Goal: Transaction & Acquisition: Purchase product/service

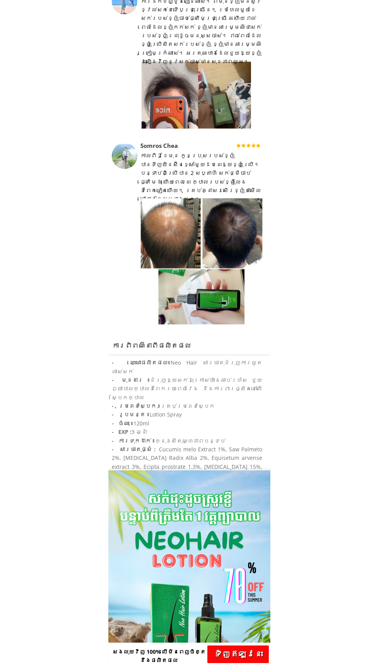
scroll to position [750, 0]
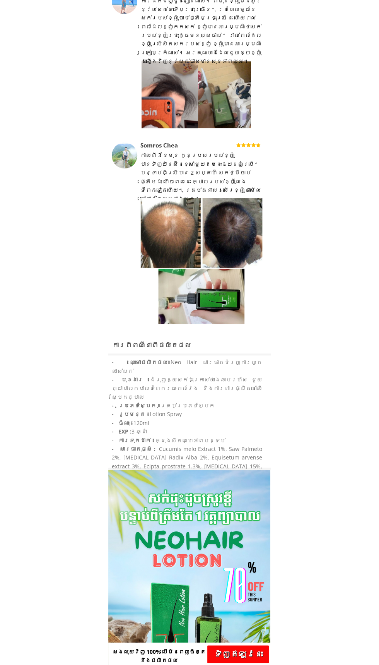
click at [136, 437] on span "- ការទុកដាក់ ៖" at bounding box center [133, 440] width 43 height 7
click at [128, 437] on span "- ការទុកដាក់ ៖" at bounding box center [133, 440] width 43 height 7
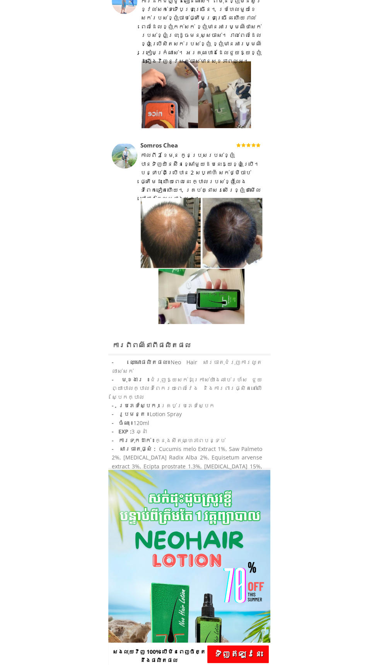
click at [132, 419] on span "- ចំណុះ ៖" at bounding box center [123, 422] width 22 height 7
click at [132, 377] on h3 "- ឈ្មោះផលិតផល៖ Neo Hair សារធាតុជំរុញការលូតលាស់សក់ - មុខងារ ៖ ជំរុញឱ្យសក់ដុះក្រា…" at bounding box center [187, 418] width 151 height 121
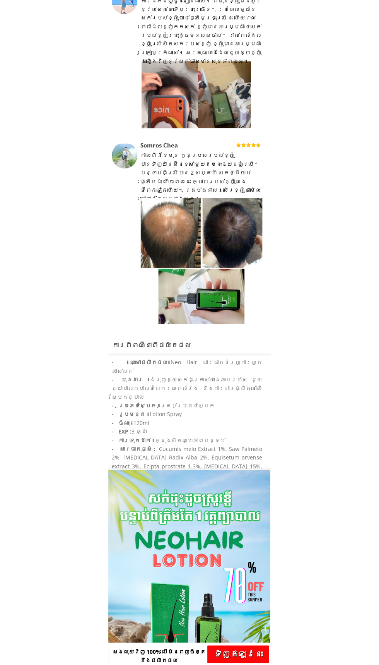
click at [133, 375] on h3 "- ឈ្មោះផលិតផល៖ Neo Hair សារធាតុជំរុញការលូតលាស់សក់ - មុខងារ ៖ ជំរុញឱ្យសក់ដុះក្រា…" at bounding box center [187, 418] width 151 height 121
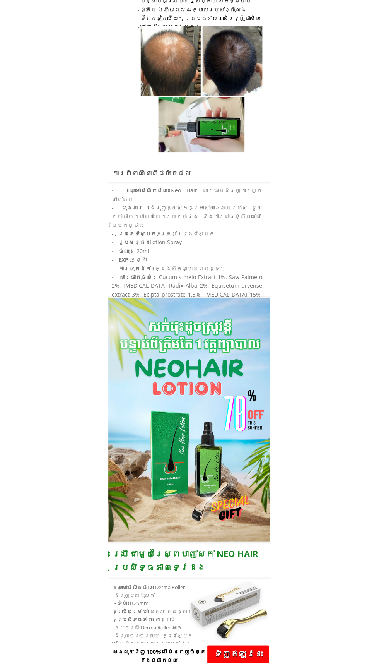
scroll to position [1019, 0]
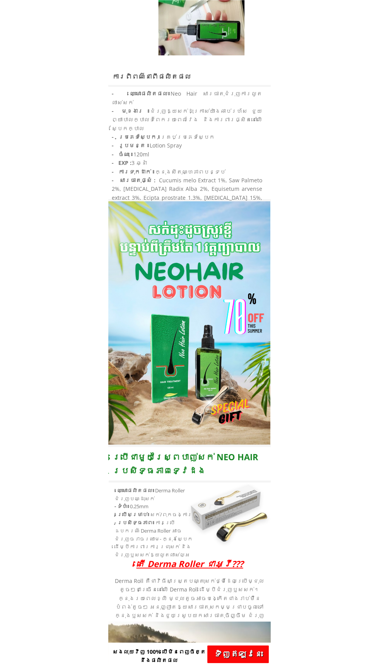
click at [204, 560] on h3 "តើ Derma Roller ជាអ្វី???" at bounding box center [190, 563] width 163 height 14
click at [204, 563] on h3 "តើ Derma Roller ជាអ្វី???" at bounding box center [190, 563] width 163 height 14
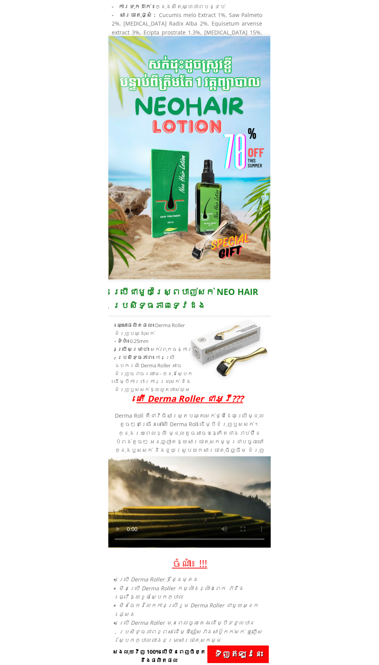
scroll to position [1344, 0]
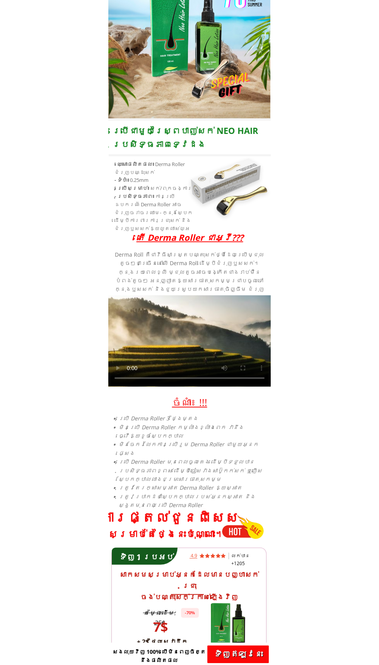
click at [163, 517] on h3 "ការផ្តល់ជូនពិសេស" at bounding box center [169, 517] width 167 height 19
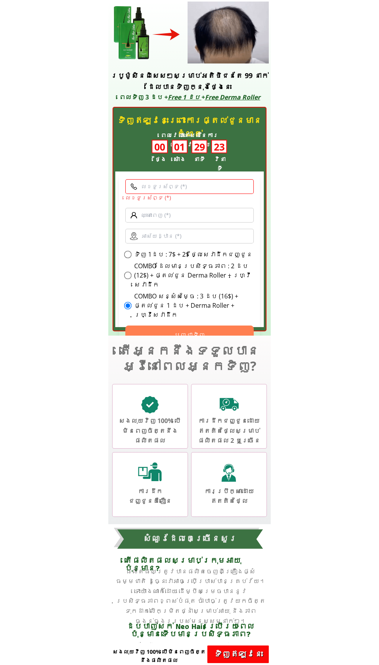
click at [248, 476] on div at bounding box center [229, 484] width 76 height 65
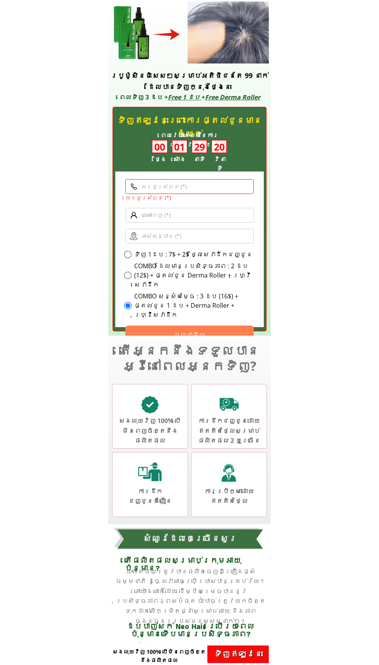
click at [140, 491] on h3 "ការដឹកជញ្ជូនគឺលឿន" at bounding box center [150, 496] width 61 height 20
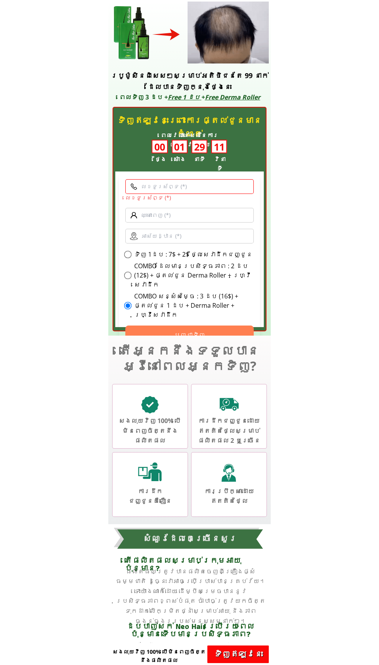
click at [238, 404] on div at bounding box center [229, 404] width 24 height 24
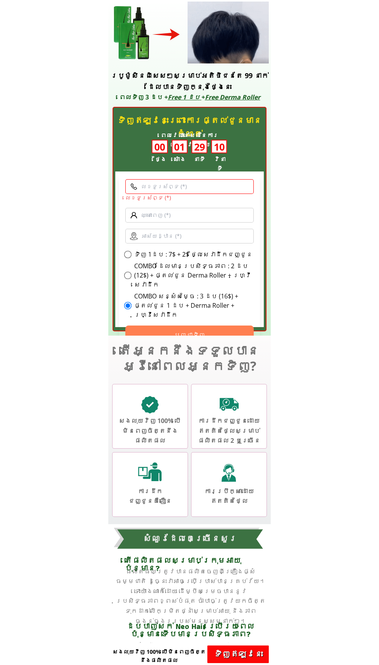
click at [156, 417] on h3 "សងលុយវិញ 100% បើមិនពេញចិត្តនឹងផលិតផល" at bounding box center [149, 431] width 63 height 30
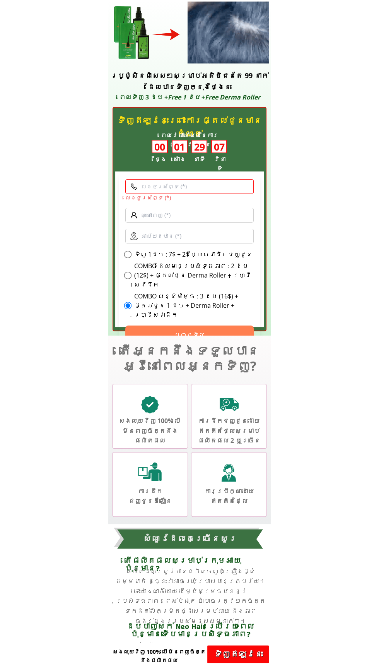
click at [168, 490] on h3 "ការដឹកជញ្ជូនគឺលឿន" at bounding box center [150, 496] width 61 height 20
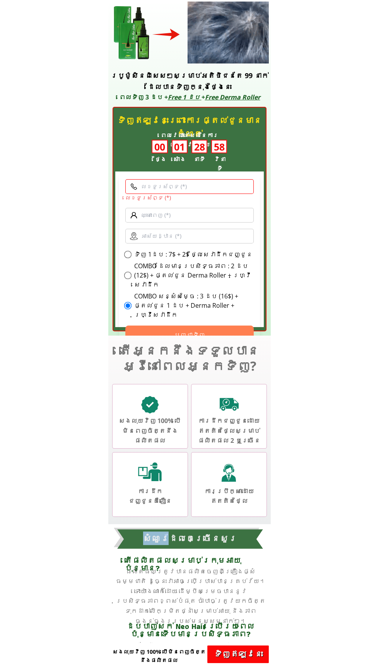
click at [206, 537] on h3 "សំណួរ​ដែលគេ​ច្រើន​សួរ" at bounding box center [190, 538] width 108 height 14
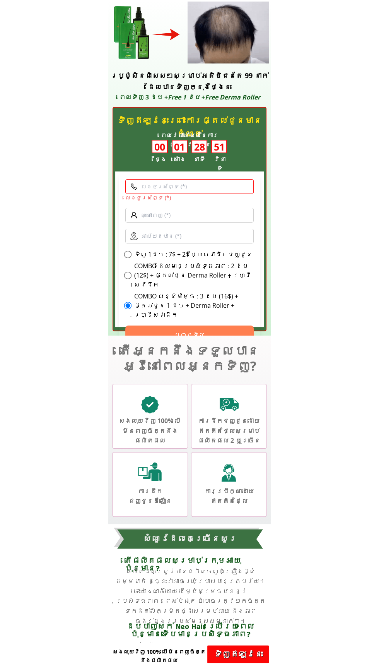
click at [159, 664] on span "សងលុយវិញ 100% បើមិនពេញចិត្តនឹងផលិតផល" at bounding box center [159, 656] width 93 height 16
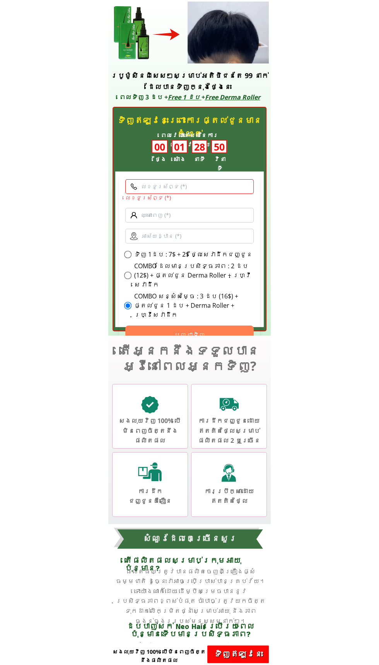
scroll to position [1850, 0]
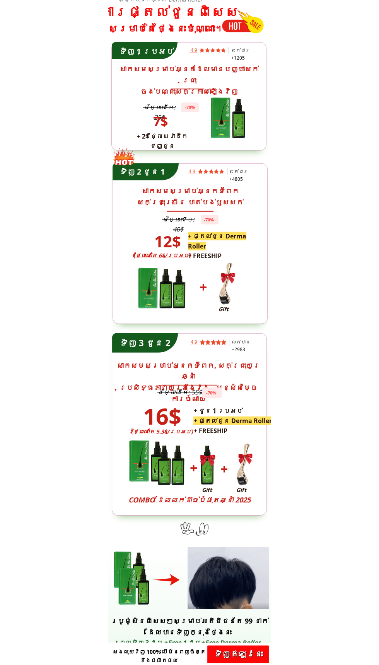
click at [210, 422] on span "+ ផ្តល់ជូន Derma Roller" at bounding box center [232, 420] width 78 height 9
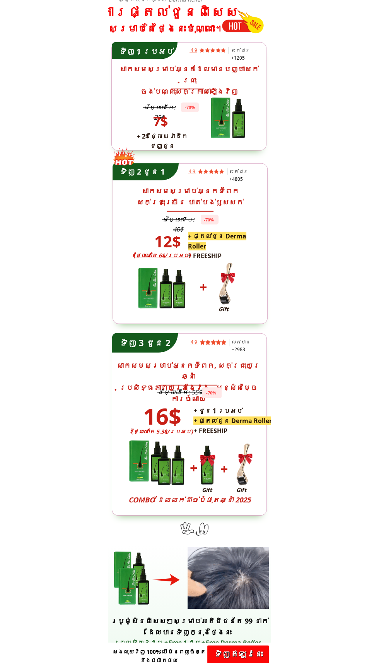
click at [158, 425] on h3 "16$" at bounding box center [162, 416] width 67 height 36
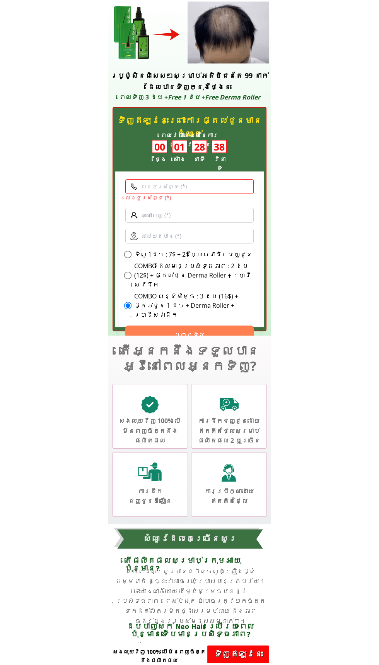
scroll to position [2546, 0]
